Goal: Task Accomplishment & Management: Manage account settings

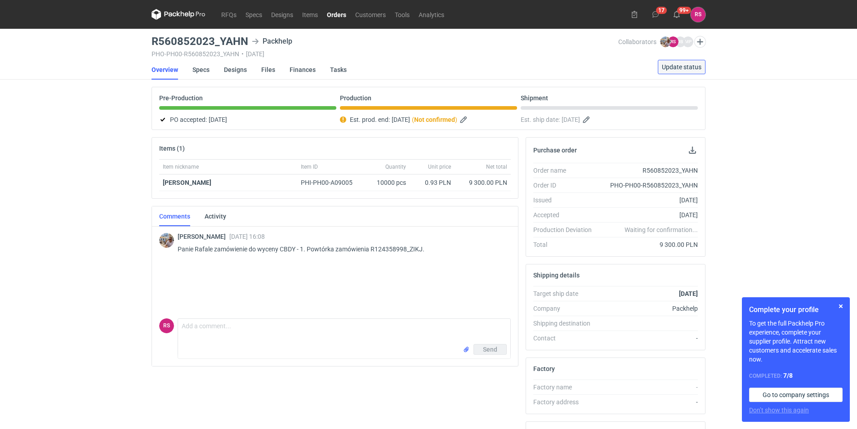
click at [676, 68] on span "Update status" at bounding box center [682, 67] width 40 height 6
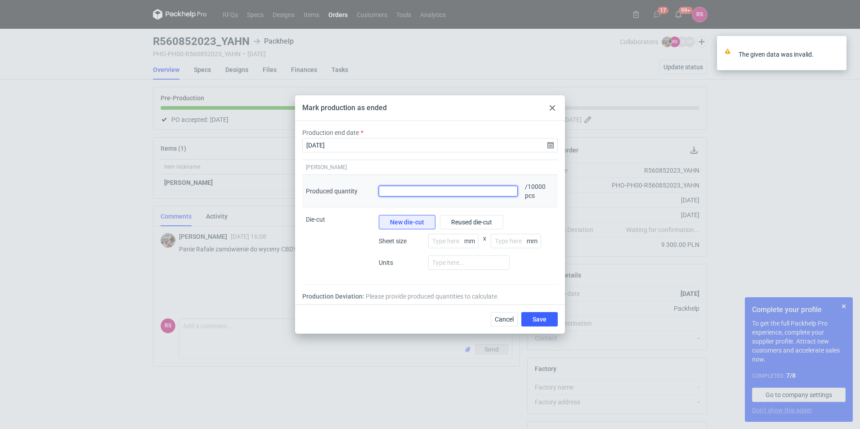
click at [468, 191] on input "Produced quantity" at bounding box center [448, 191] width 139 height 11
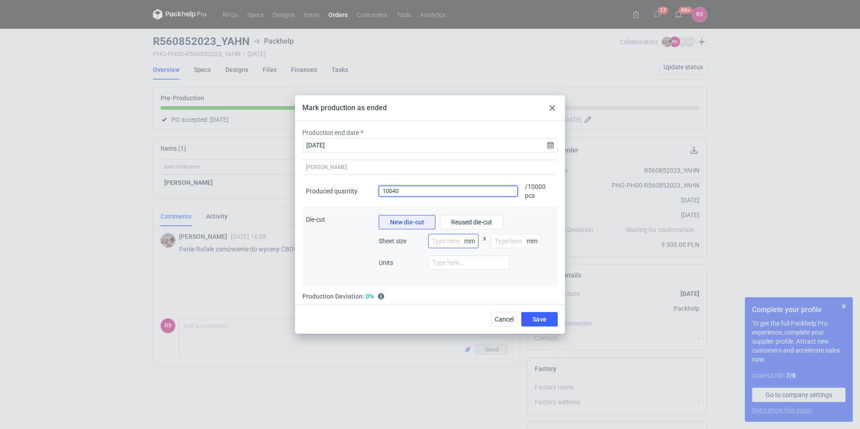
type input "10040"
click at [448, 242] on input "number" at bounding box center [453, 241] width 50 height 14
type input "80"
click at [511, 242] on input "number" at bounding box center [516, 241] width 50 height 14
type input "145"
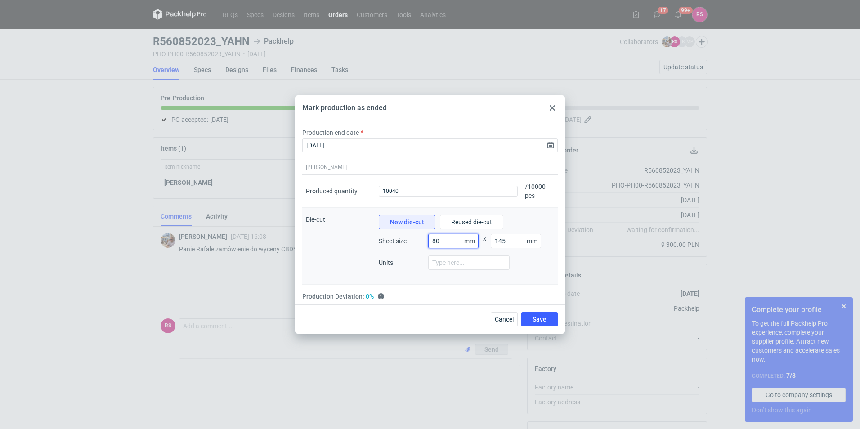
click at [446, 241] on input "80" at bounding box center [453, 241] width 50 height 14
type input "800"
click at [513, 239] on input "145" at bounding box center [516, 241] width 50 height 14
type input "1450"
click at [466, 261] on input "number" at bounding box center [468, 262] width 81 height 14
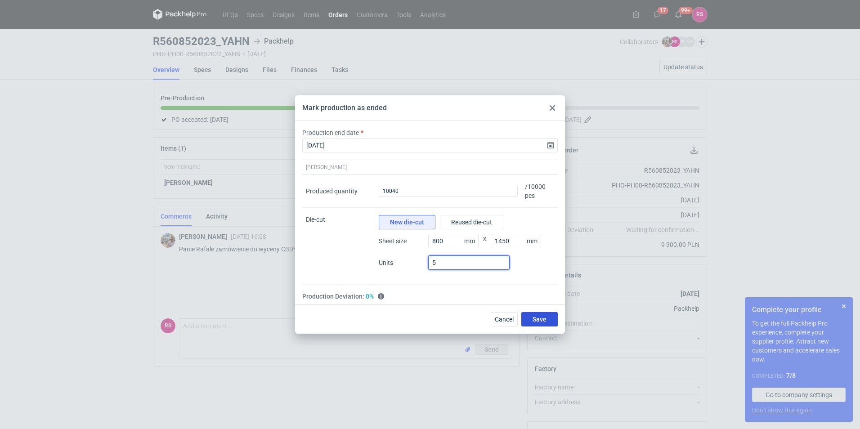
type input "5"
click at [545, 316] on span "Save" at bounding box center [540, 319] width 14 height 6
